Goal: Task Accomplishment & Management: Complete application form

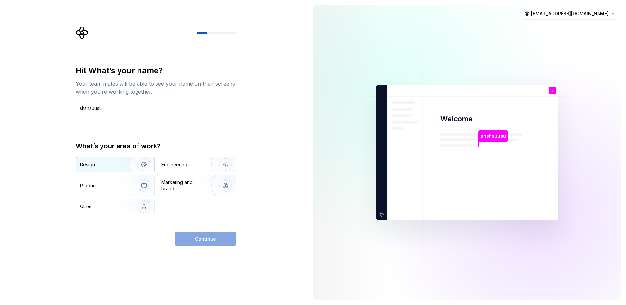
type input "shshsuusu"
click at [112, 169] on div "Design" at bounding box center [115, 164] width 78 height 14
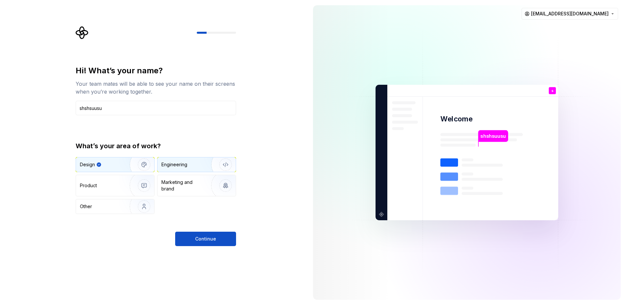
click at [186, 170] on div "Engineering" at bounding box center [196, 164] width 78 height 14
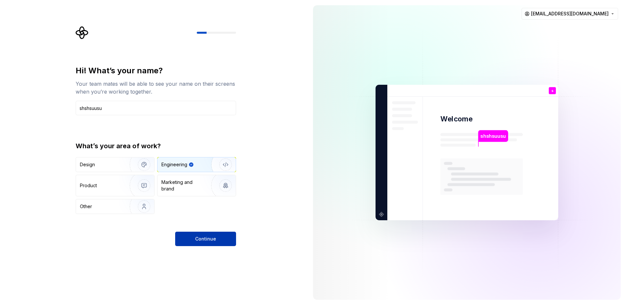
click at [203, 240] on span "Continue" at bounding box center [205, 239] width 21 height 7
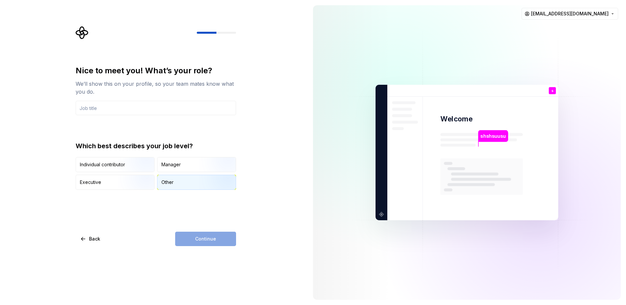
click at [171, 184] on div "Other" at bounding box center [167, 182] width 12 height 7
click at [202, 237] on div "Continue" at bounding box center [205, 239] width 61 height 14
click at [205, 233] on div "Continue" at bounding box center [205, 239] width 61 height 14
drag, startPoint x: 205, startPoint y: 233, endPoint x: 198, endPoint y: 217, distance: 17.2
click at [204, 231] on div "Nice to meet you! What’s your role? We’ll show this on your profile, so your te…" at bounding box center [156, 155] width 160 height 181
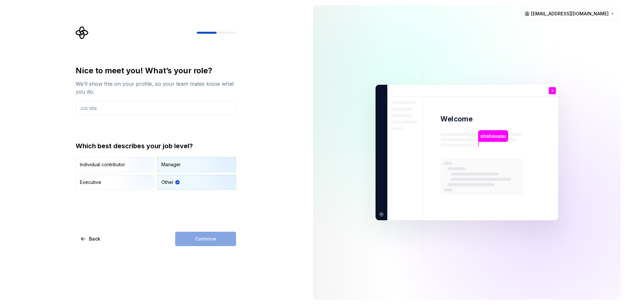
click at [189, 157] on div "Manager" at bounding box center [196, 164] width 78 height 14
click at [86, 163] on div "Individual contributor" at bounding box center [102, 164] width 45 height 7
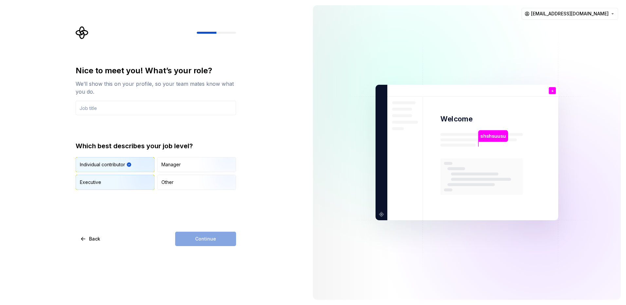
click at [119, 180] on img "button" at bounding box center [138, 191] width 42 height 44
click at [173, 179] on div "Other" at bounding box center [196, 182] width 78 height 14
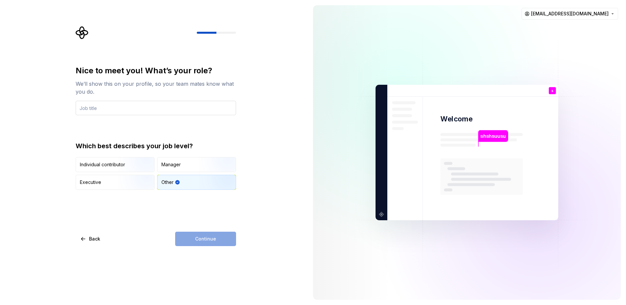
click at [133, 103] on input "text" at bounding box center [156, 108] width 160 height 14
click at [107, 180] on div "Executive" at bounding box center [115, 182] width 78 height 14
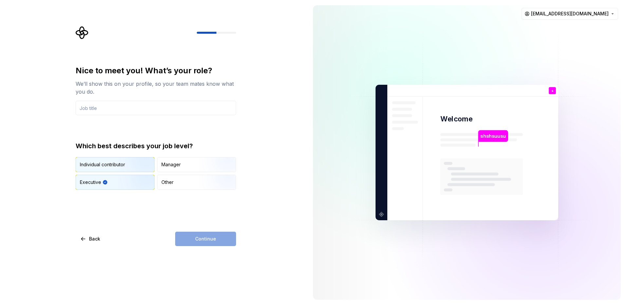
click at [104, 163] on div "Individual contributor" at bounding box center [102, 164] width 45 height 7
click at [123, 180] on img "button" at bounding box center [138, 191] width 42 height 44
click at [126, 102] on input "text" at bounding box center [156, 108] width 160 height 14
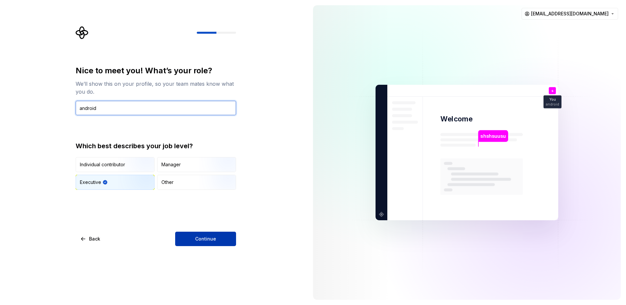
type input "android"
click at [210, 242] on button "Continue" at bounding box center [205, 239] width 61 height 14
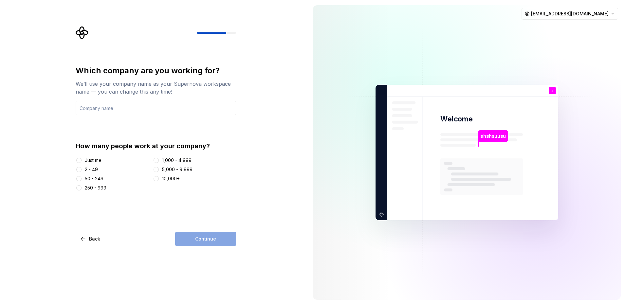
click at [76, 163] on div at bounding box center [79, 160] width 7 height 7
click at [81, 163] on div at bounding box center [79, 160] width 7 height 7
click at [75, 161] on div "Which company are you working for? We’ll use your company name as your Supernov…" at bounding box center [158, 136] width 172 height 220
click at [82, 161] on div "Just me" at bounding box center [113, 160] width 75 height 7
click at [78, 162] on button "Just me" at bounding box center [78, 160] width 5 height 5
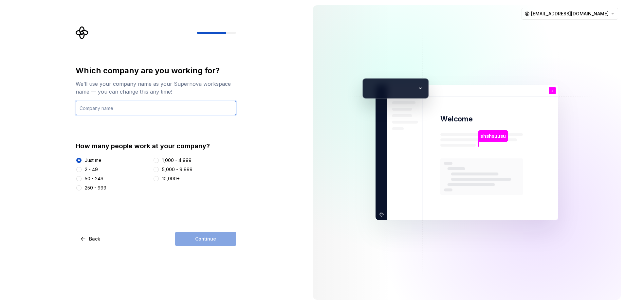
click at [141, 110] on input "text" at bounding box center [156, 108] width 160 height 14
type input "d"
type input "dasb"
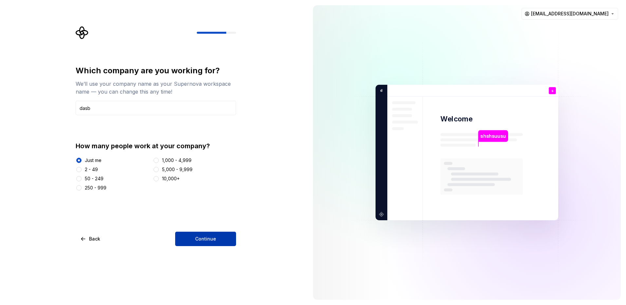
click at [196, 241] on span "Continue" at bounding box center [205, 239] width 21 height 7
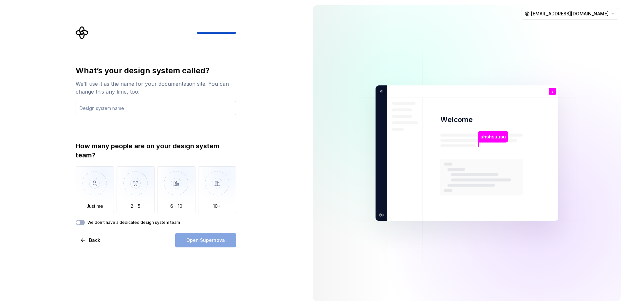
click at [155, 110] on input "text" at bounding box center [156, 108] width 160 height 14
type input "personnal"
drag, startPoint x: 83, startPoint y: 199, endPoint x: 121, endPoint y: 205, distance: 38.7
click at [83, 199] on img "button" at bounding box center [95, 188] width 38 height 44
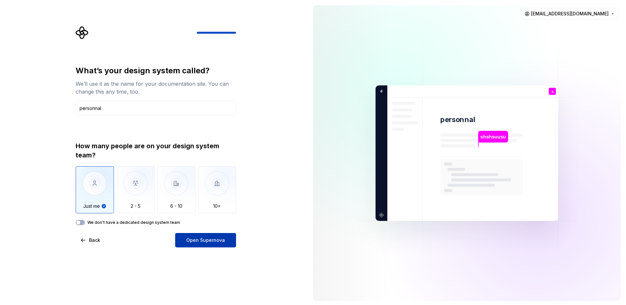
click at [196, 243] on button "Open Supernova" at bounding box center [205, 240] width 61 height 14
